Goal: Obtain resource: Download file/media

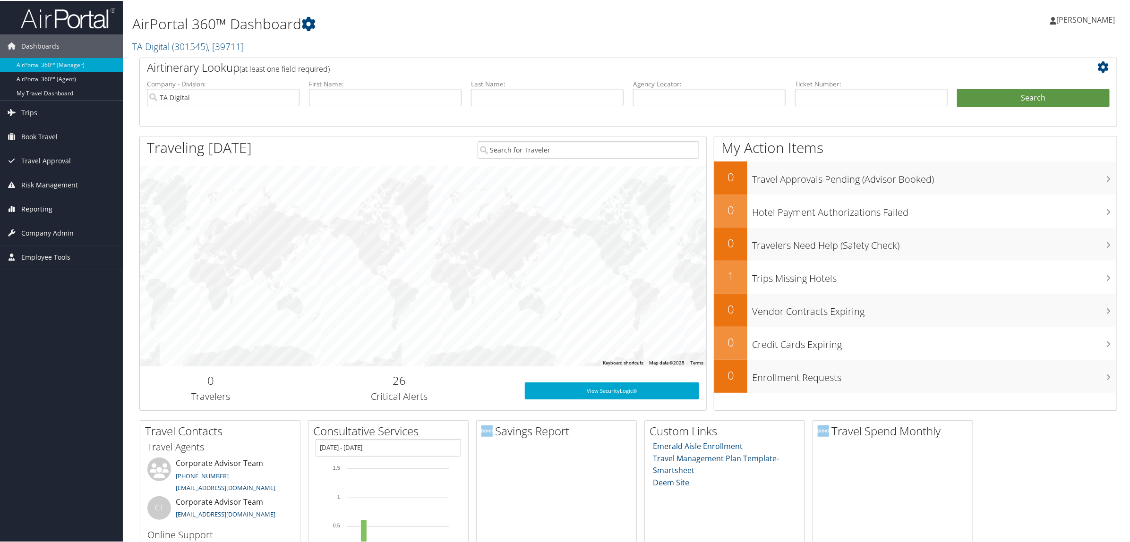
click at [57, 209] on link "Reporting" at bounding box center [61, 209] width 123 height 24
click at [73, 273] on link "Virtual Pay Lookup" at bounding box center [61, 270] width 123 height 14
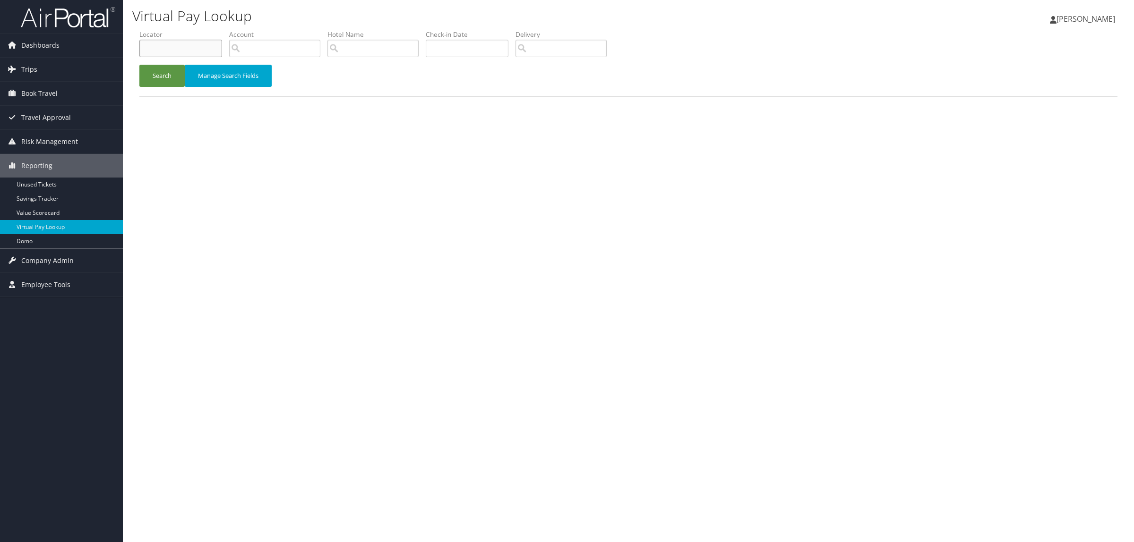
click at [177, 44] on input "text" at bounding box center [180, 48] width 83 height 17
paste input "DM9F6F"
type input "DM9F6F"
click at [174, 69] on button "Search" at bounding box center [161, 76] width 45 height 22
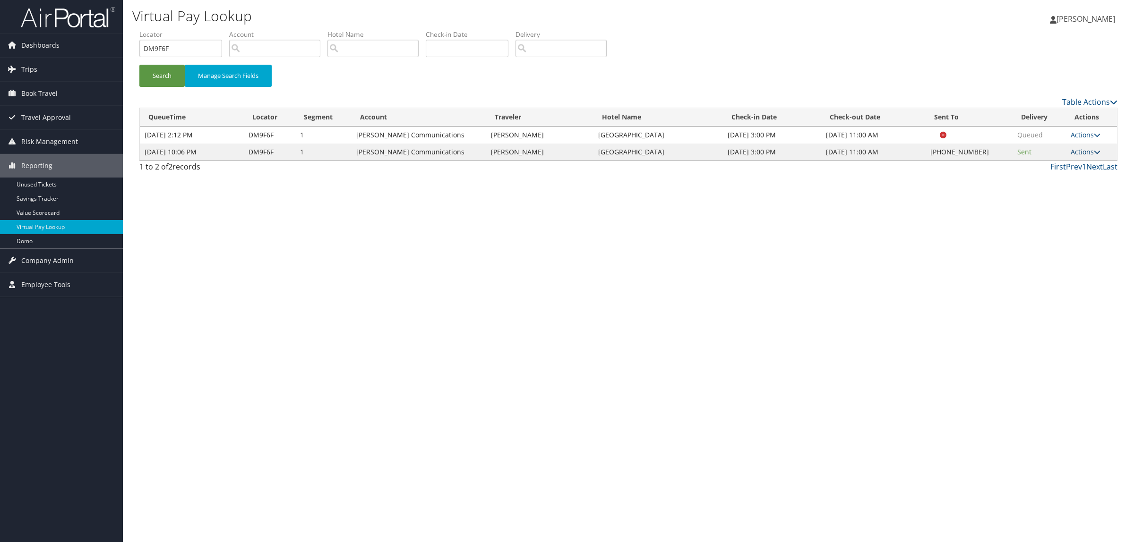
click at [1088, 150] on link "Actions" at bounding box center [1086, 151] width 30 height 9
click at [1084, 188] on link "Logs" at bounding box center [1057, 182] width 81 height 16
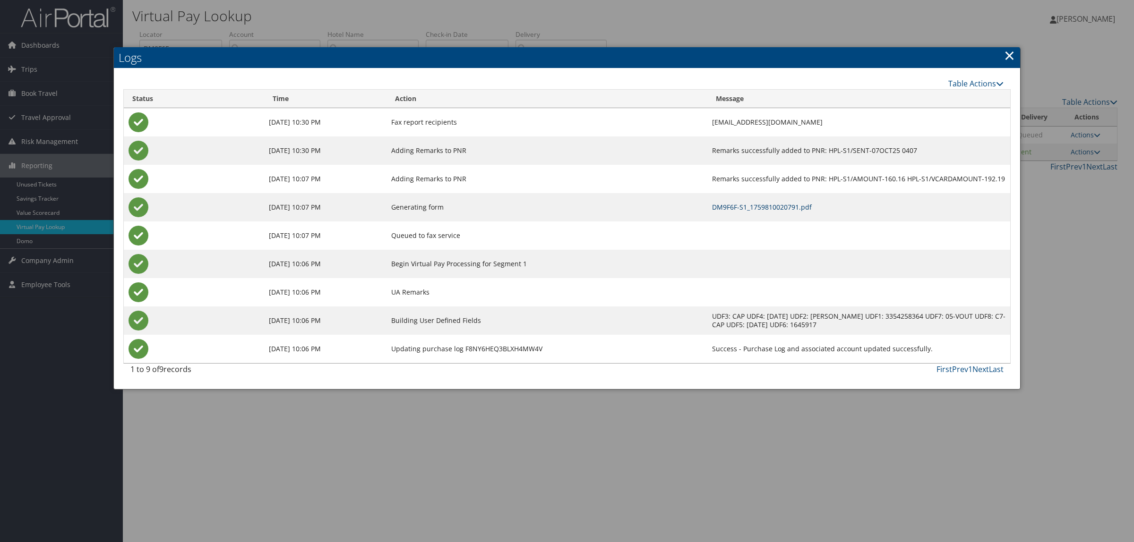
click at [712, 208] on link "DM9F6F-S1_1759810020791.pdf" at bounding box center [762, 207] width 100 height 9
